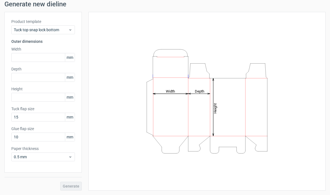
scroll to position [21, 0]
click at [33, 25] on div "Tuck top snap lock bottom" at bounding box center [43, 29] width 64 height 9
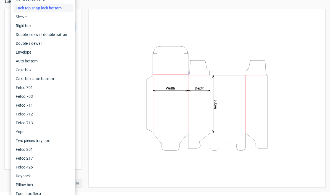
scroll to position [0, 0]
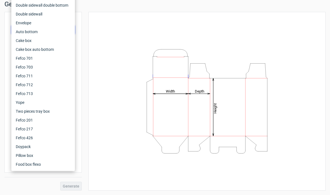
click at [93, 8] on div "Generate new dieline Product template Tuck top snap lock bottom Outer dimension…" at bounding box center [164, 96] width 321 height 190
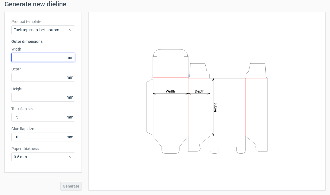
click at [35, 58] on input "text" at bounding box center [43, 57] width 64 height 9
type input "71"
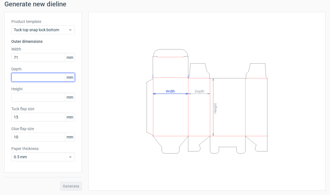
click at [26, 76] on input "text" at bounding box center [43, 77] width 64 height 9
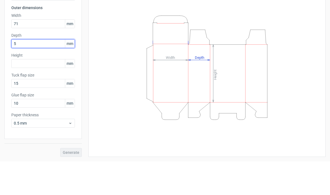
type input "54"
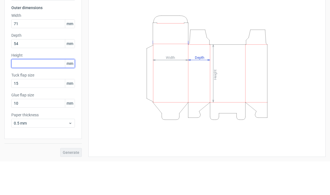
click at [28, 93] on input "text" at bounding box center [43, 97] width 64 height 9
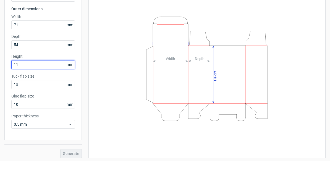
type input "115"
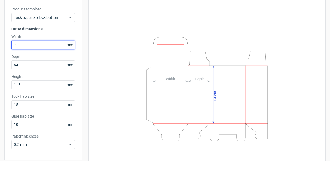
click at [26, 74] on input "71" at bounding box center [43, 78] width 64 height 9
click at [25, 74] on input "71" at bounding box center [43, 78] width 64 height 9
type input "710"
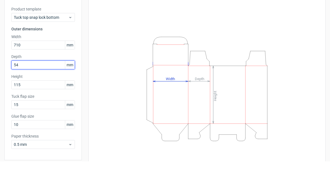
click at [24, 88] on div "Depth 54 mm" at bounding box center [43, 95] width 64 height 15
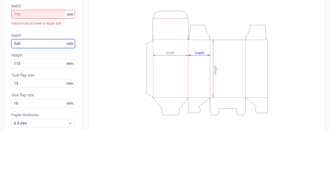
type input "54"
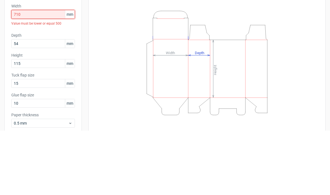
click at [30, 74] on input "710" at bounding box center [43, 78] width 64 height 9
type input "71"
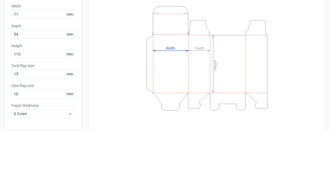
click at [93, 56] on div "Height Depth Width" at bounding box center [206, 122] width 237 height 179
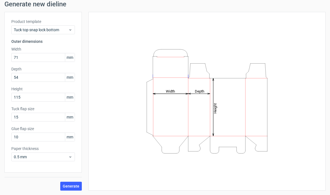
scroll to position [21, 0]
click at [65, 186] on span "Generate" at bounding box center [71, 186] width 17 height 4
